Goal: Obtain resource: Obtain resource

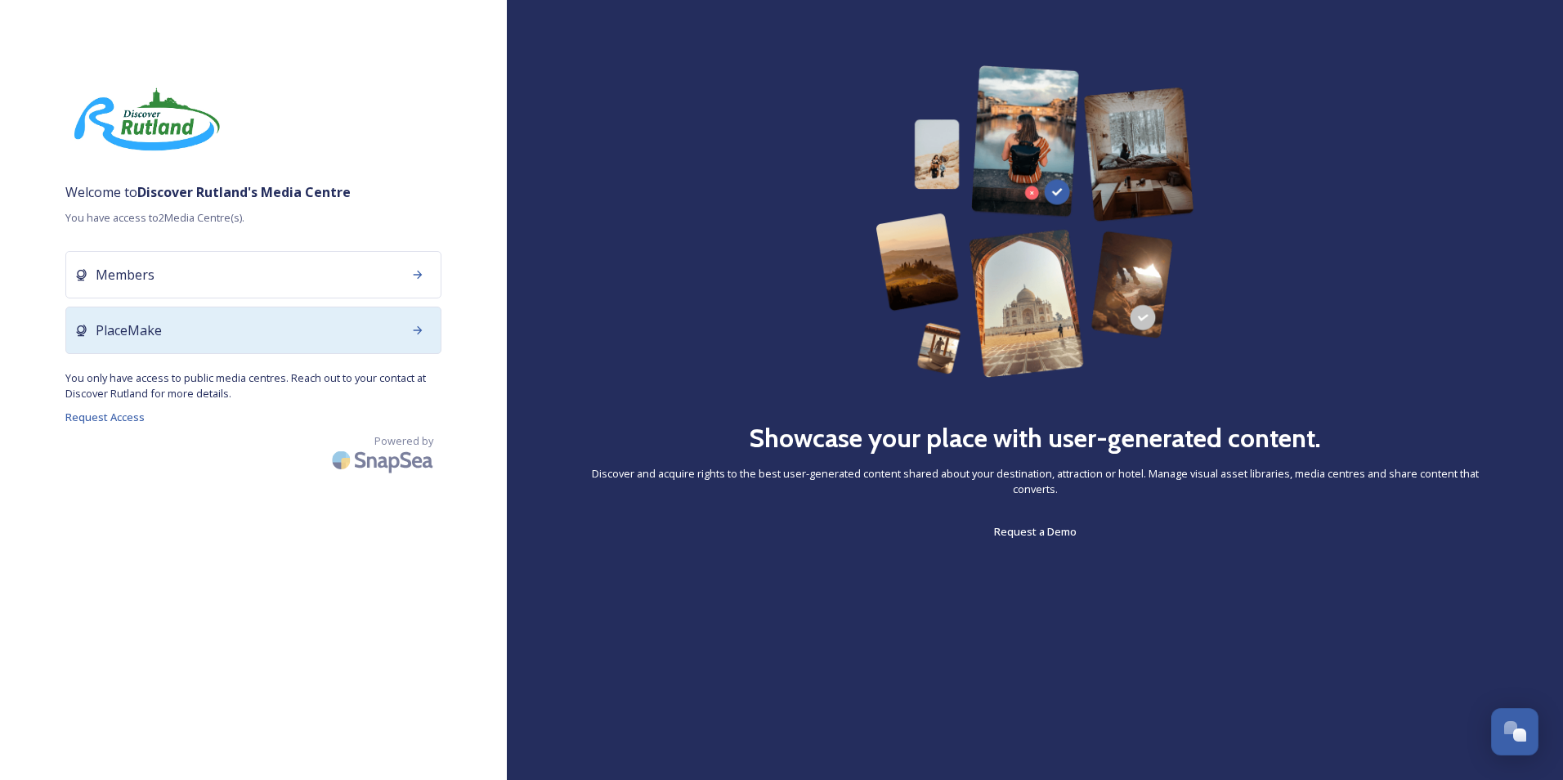
click at [210, 325] on div "PlaceMake" at bounding box center [253, 330] width 376 height 47
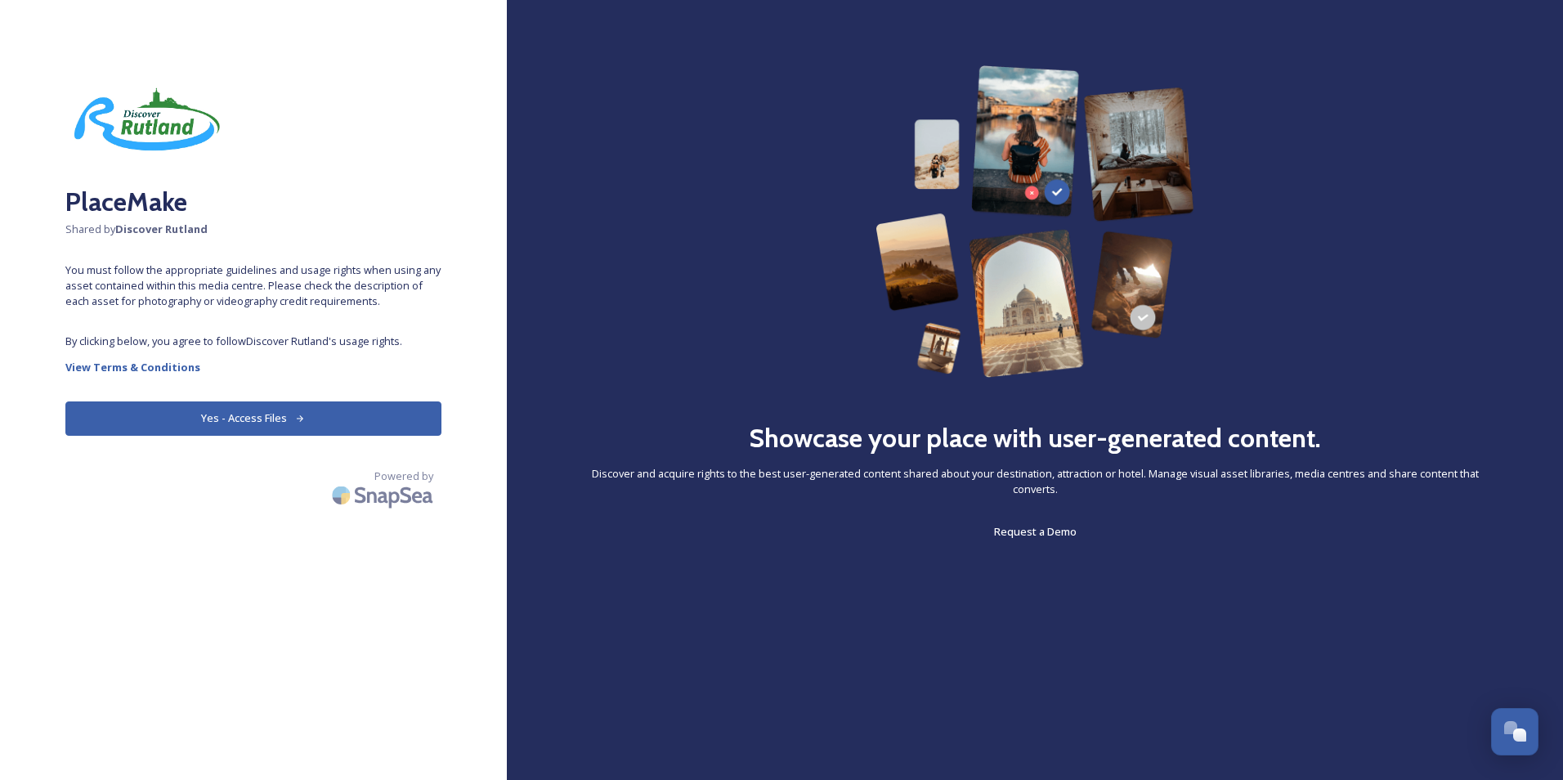
click at [272, 414] on button "Yes - Access Files" at bounding box center [253, 418] width 376 height 34
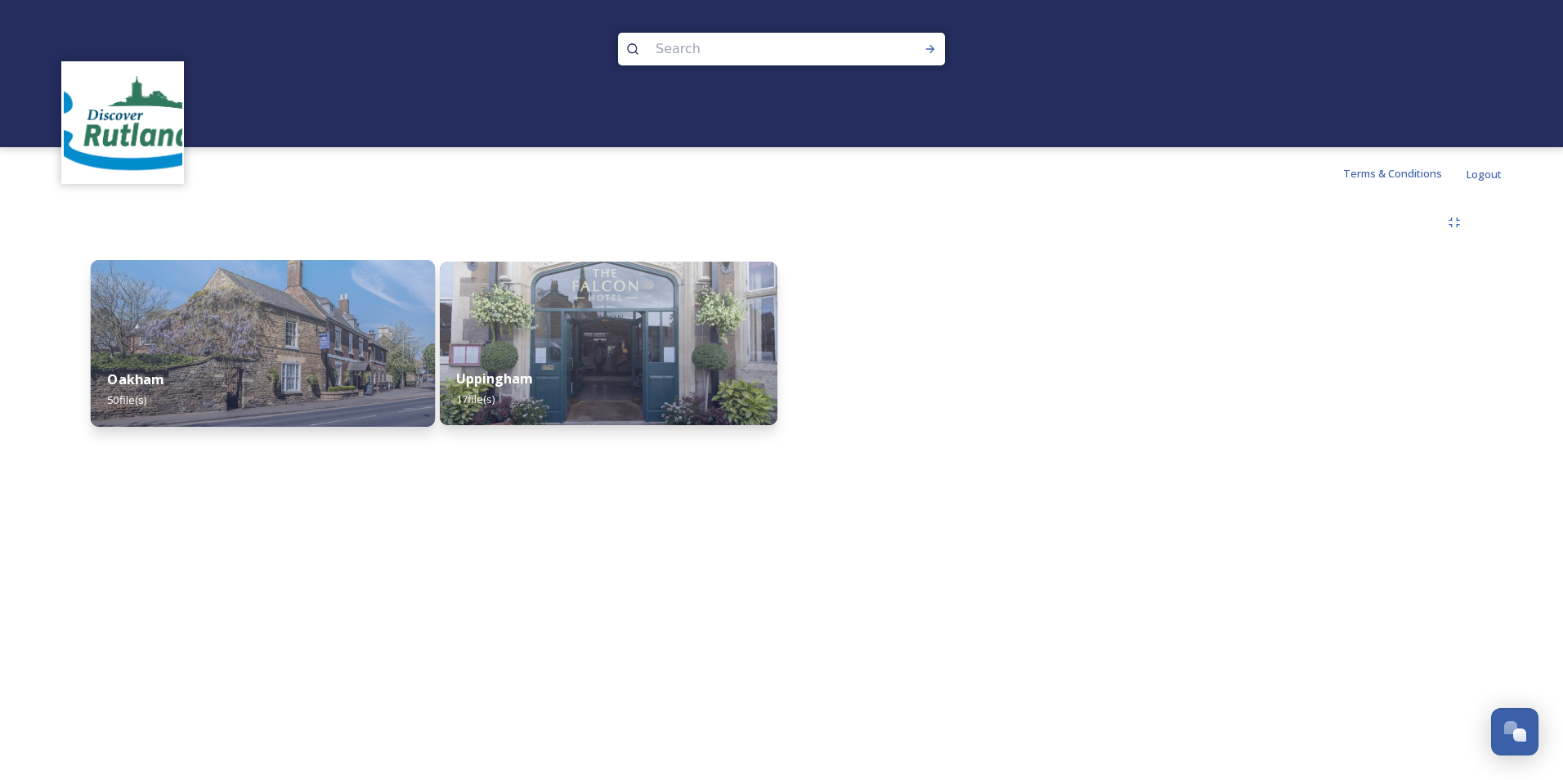
click at [262, 342] on img at bounding box center [263, 343] width 344 height 167
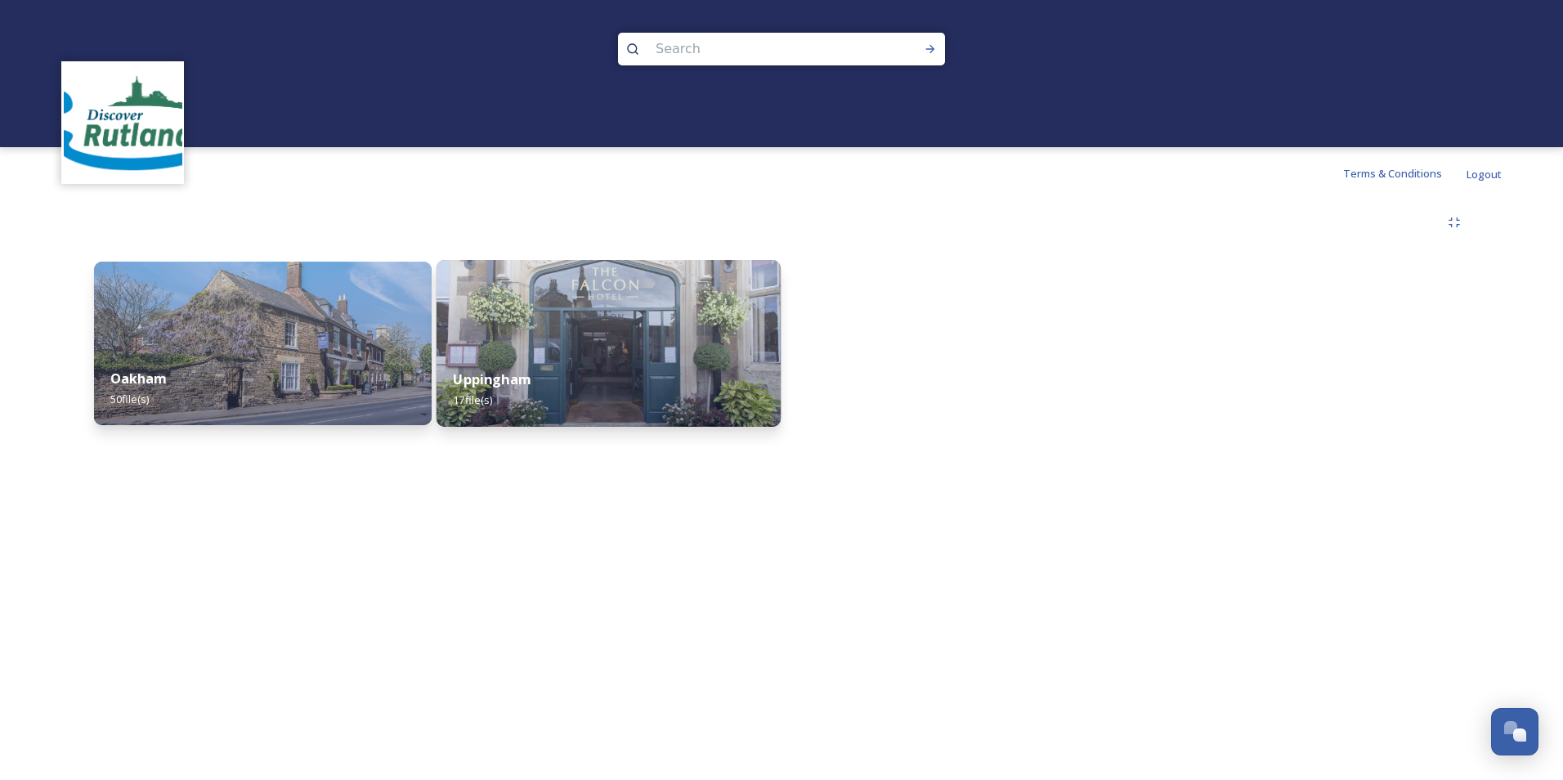
click at [615, 378] on div "Uppingham 17 file(s)" at bounding box center [609, 389] width 344 height 74
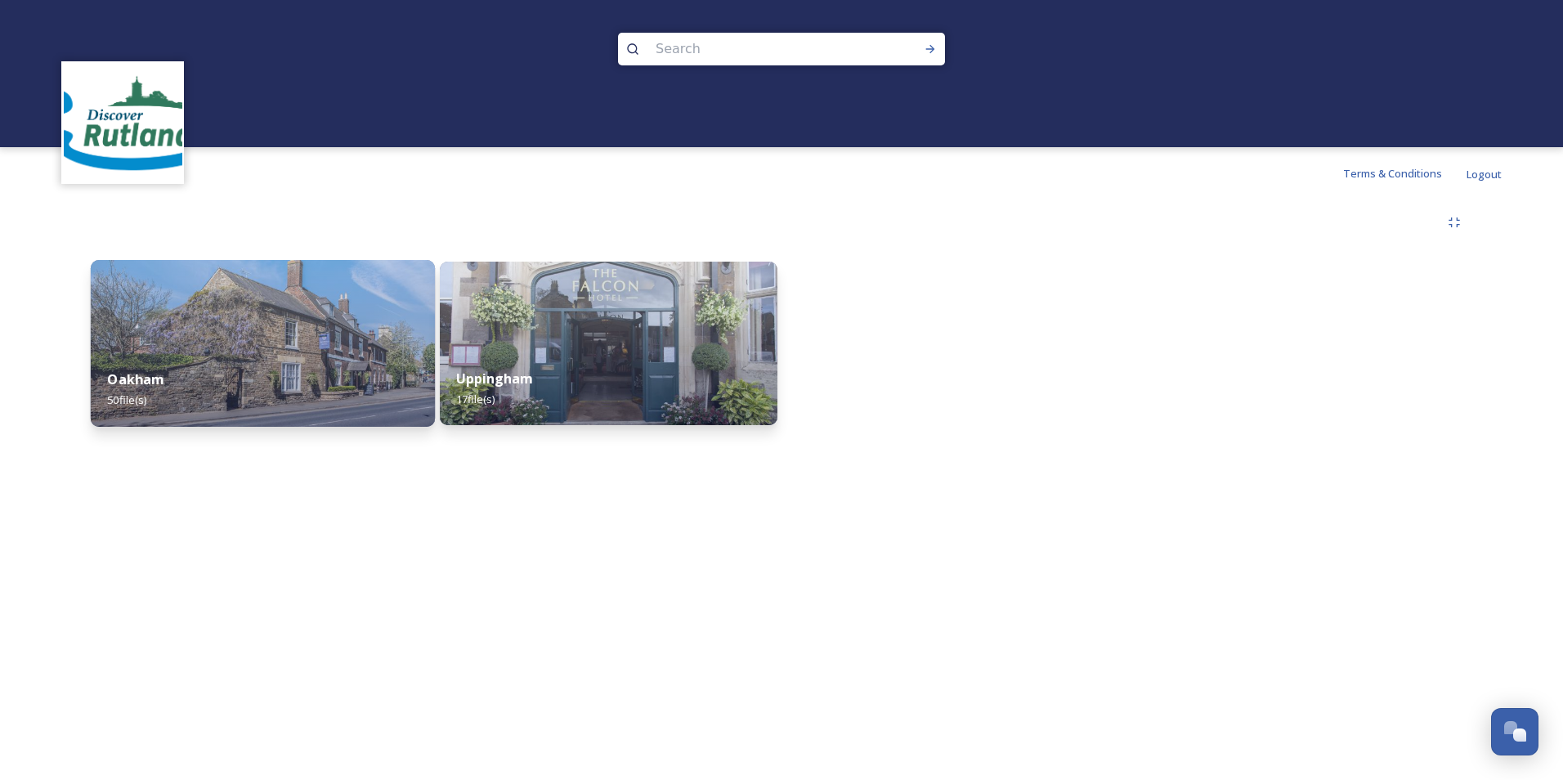
click at [155, 306] on img at bounding box center [263, 343] width 344 height 167
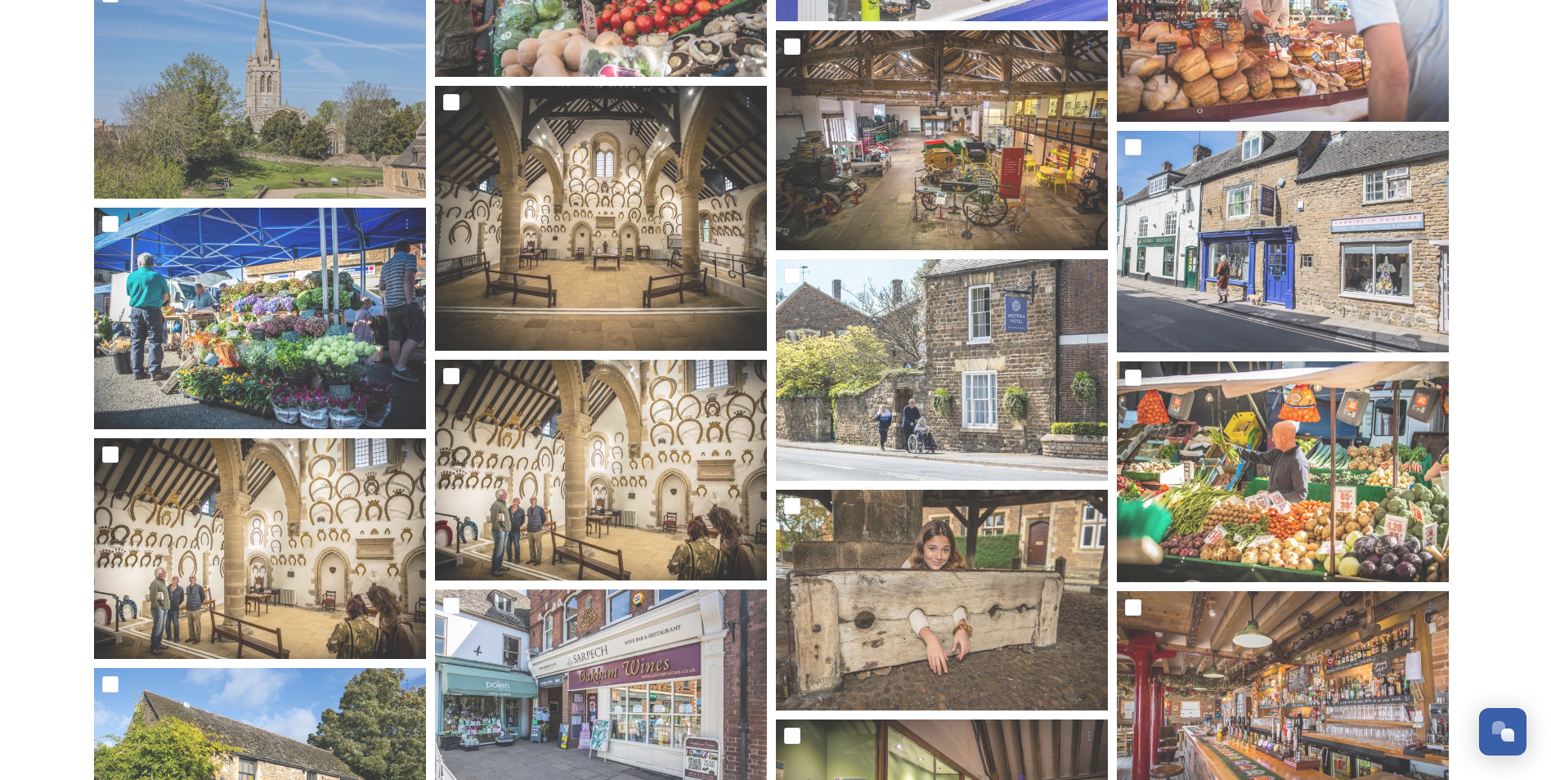
scroll to position [2534, 0]
